Goal: Navigation & Orientation: Find specific page/section

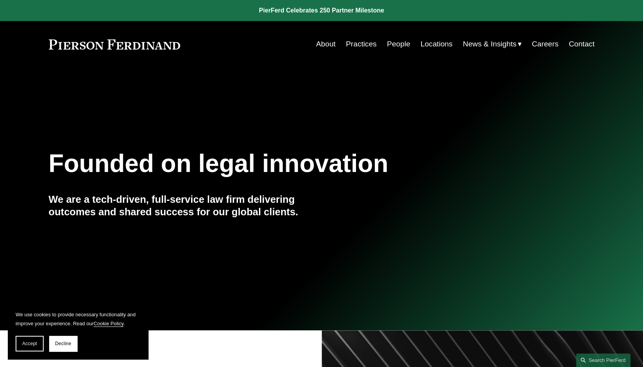
scroll to position [14, 0]
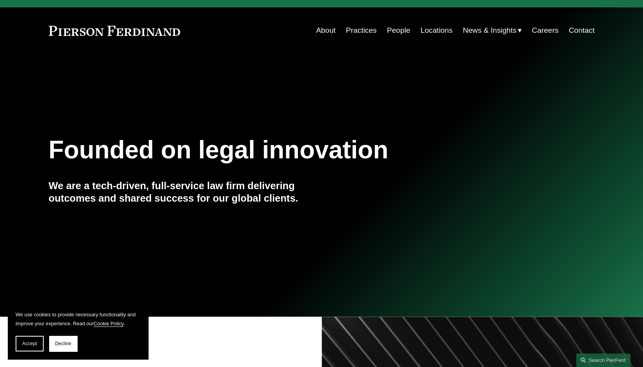
click at [334, 29] on nav "About Practices People Locations News & Insights News Insights Blogs Careers Co…" at bounding box center [455, 30] width 278 height 15
click at [327, 29] on link "About" at bounding box center [325, 30] width 19 height 15
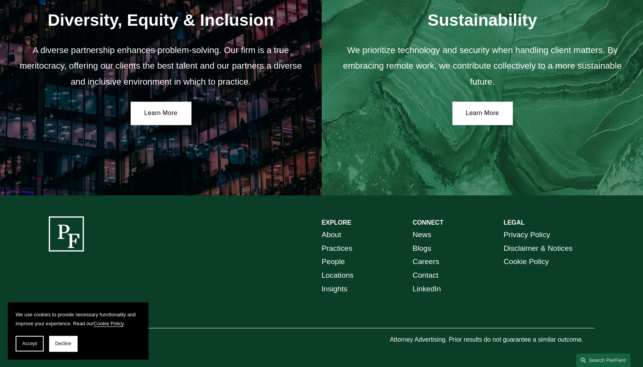
scroll to position [1374, 0]
click at [340, 250] on link "Practices" at bounding box center [337, 249] width 31 height 14
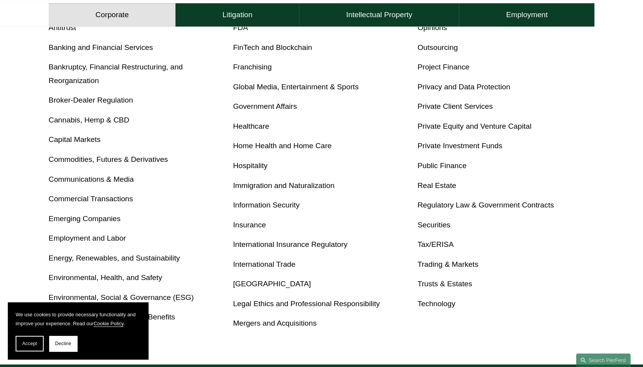
scroll to position [501, 0]
